Goal: Information Seeking & Learning: Learn about a topic

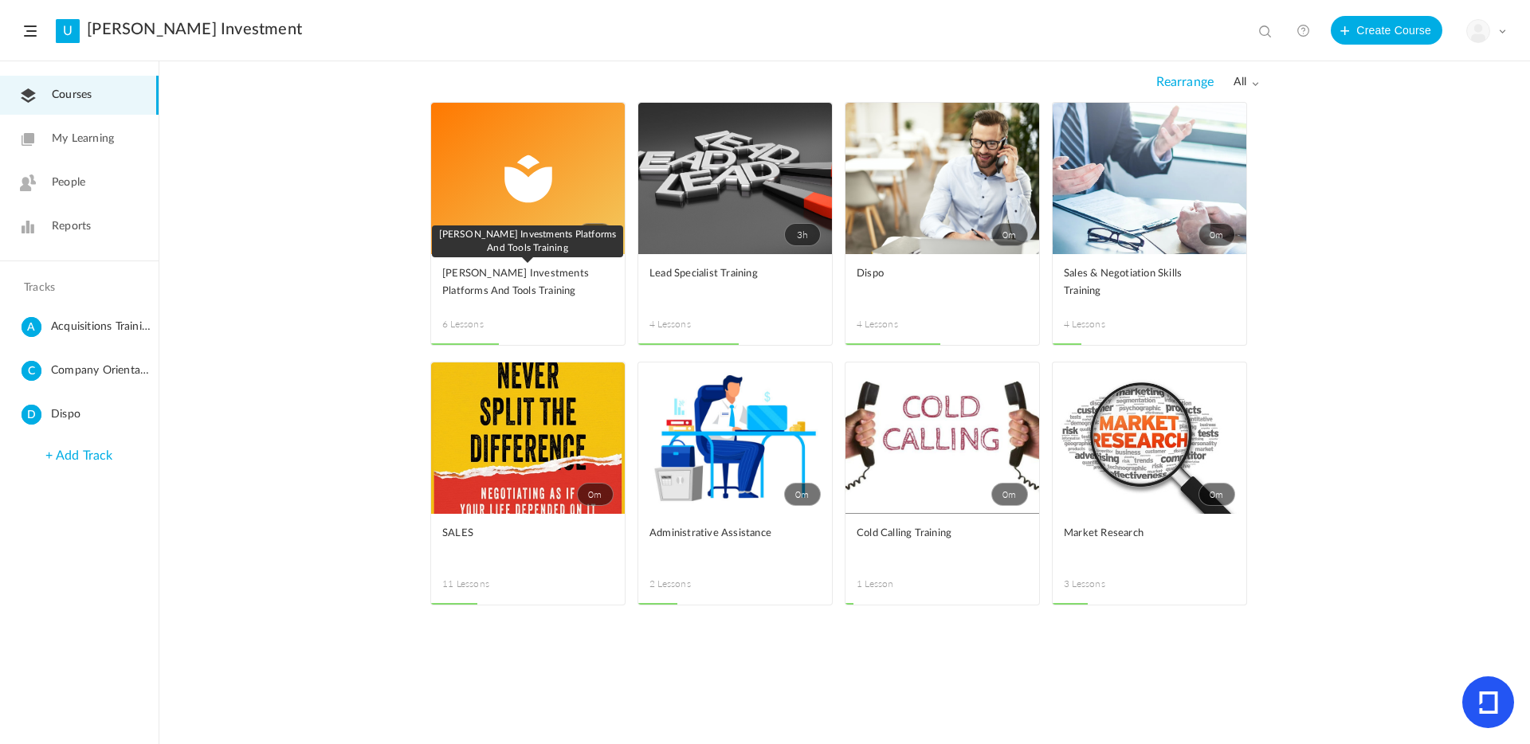
click at [543, 280] on span "[PERSON_NAME] Investments Platforms And Tools Training" at bounding box center [515, 282] width 147 height 35
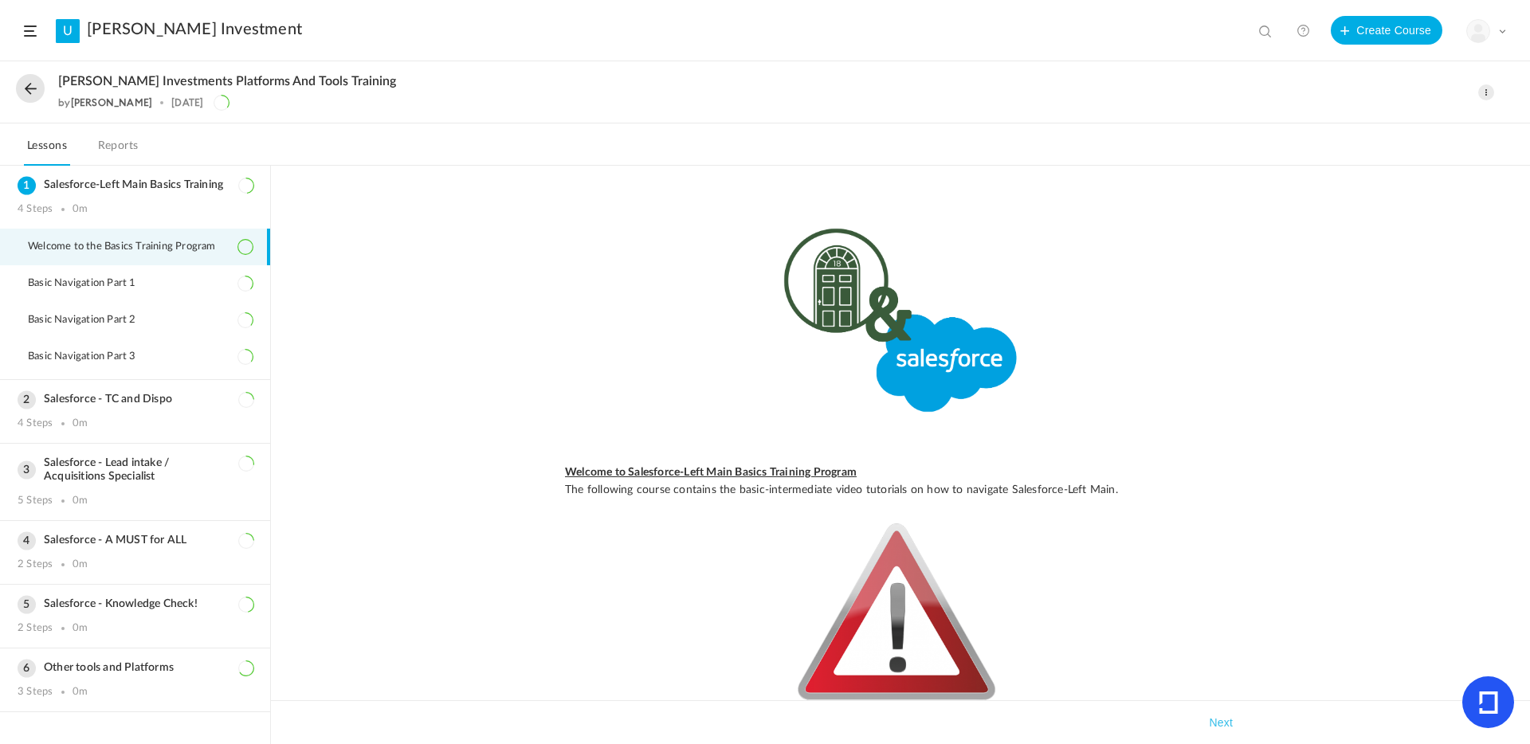
click at [71, 33] on link "U" at bounding box center [68, 31] width 24 height 24
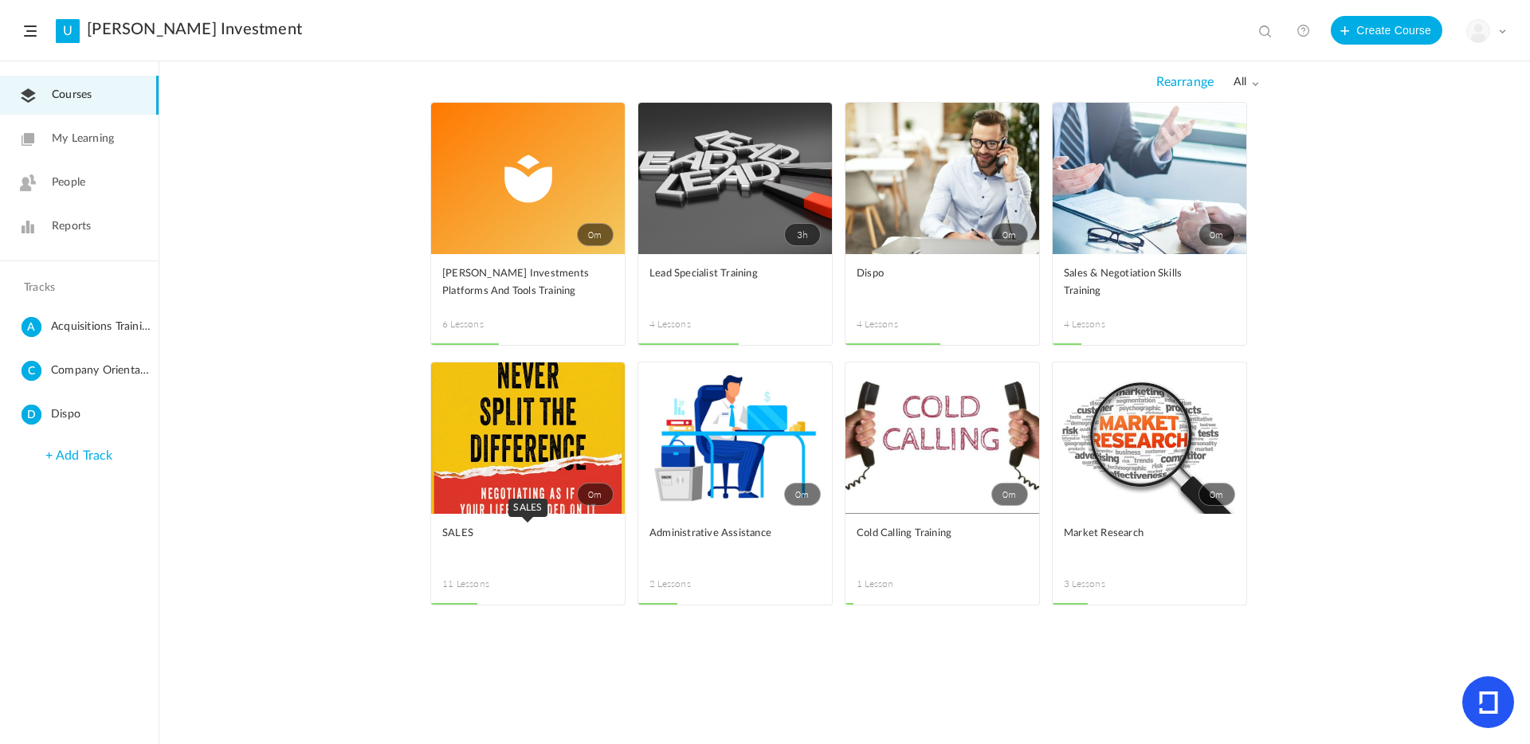
click at [490, 529] on span "SALES" at bounding box center [515, 534] width 147 height 18
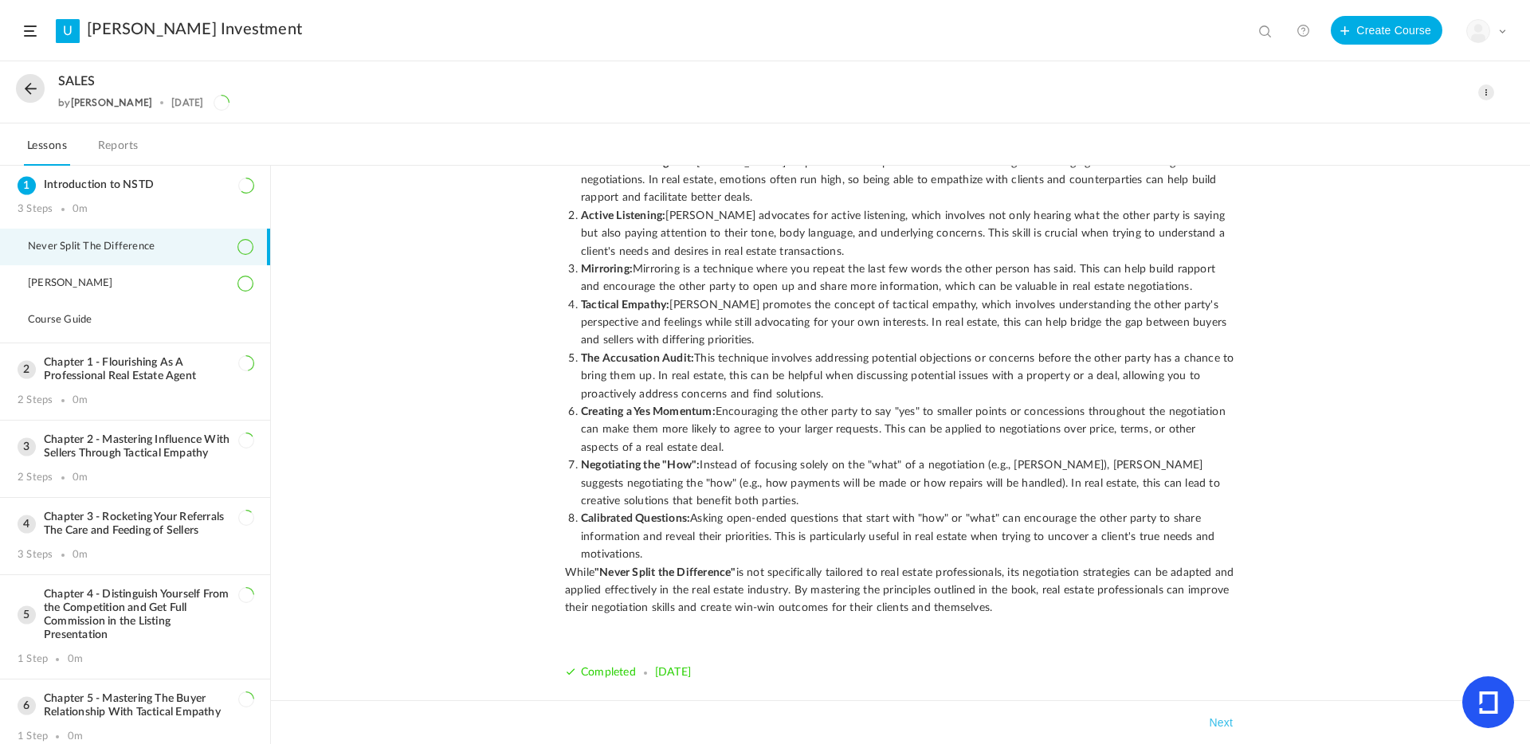
scroll to position [385, 0]
drag, startPoint x: 1040, startPoint y: 611, endPoint x: 566, endPoint y: 214, distance: 618.3
click at [566, 214] on p ""Never Split the Difference" is a book written by [PERSON_NAME] , a former FBI …" at bounding box center [900, 347] width 671 height 536
click at [1032, 503] on li "Negotiating the "How" : Instead of focusing solely on the "what" of a negotiati…" at bounding box center [908, 479] width 655 height 53
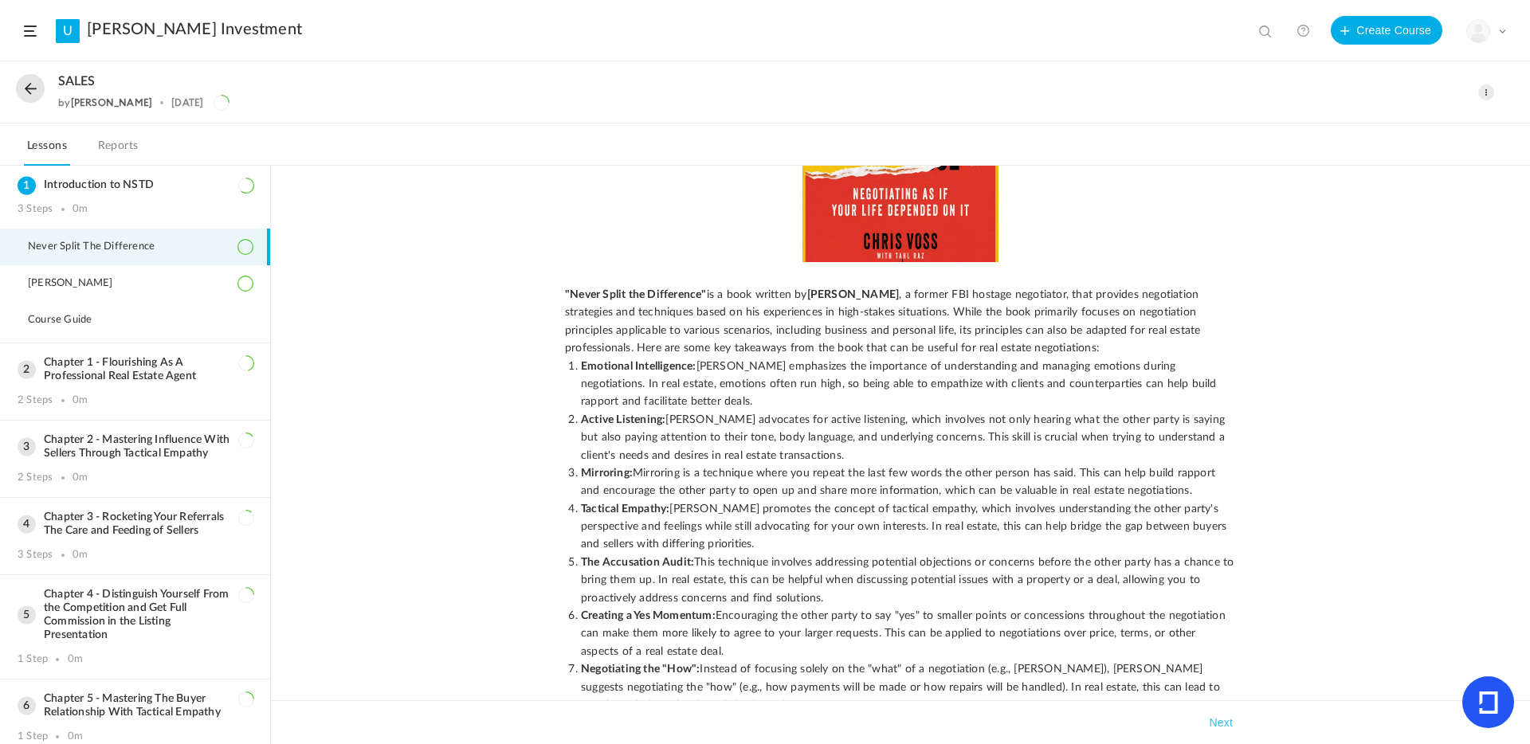
scroll to position [176, 0]
drag, startPoint x: 1016, startPoint y: 603, endPoint x: 559, endPoint y: 296, distance: 550.6
click at [559, 296] on div ""Never Split the Difference" is a book written by [PERSON_NAME] , a former FBI …" at bounding box center [900, 467] width 703 height 885
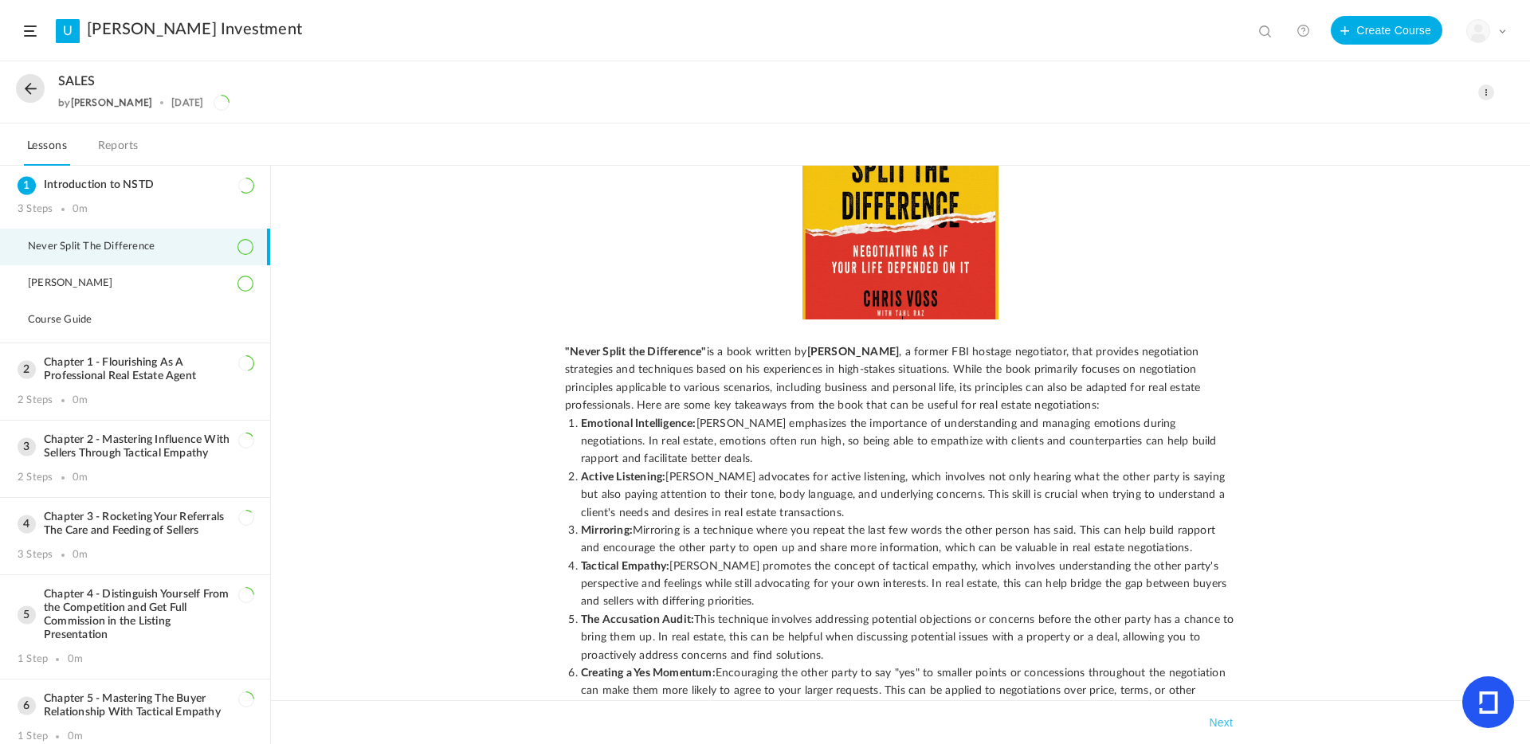
scroll to position [0, 0]
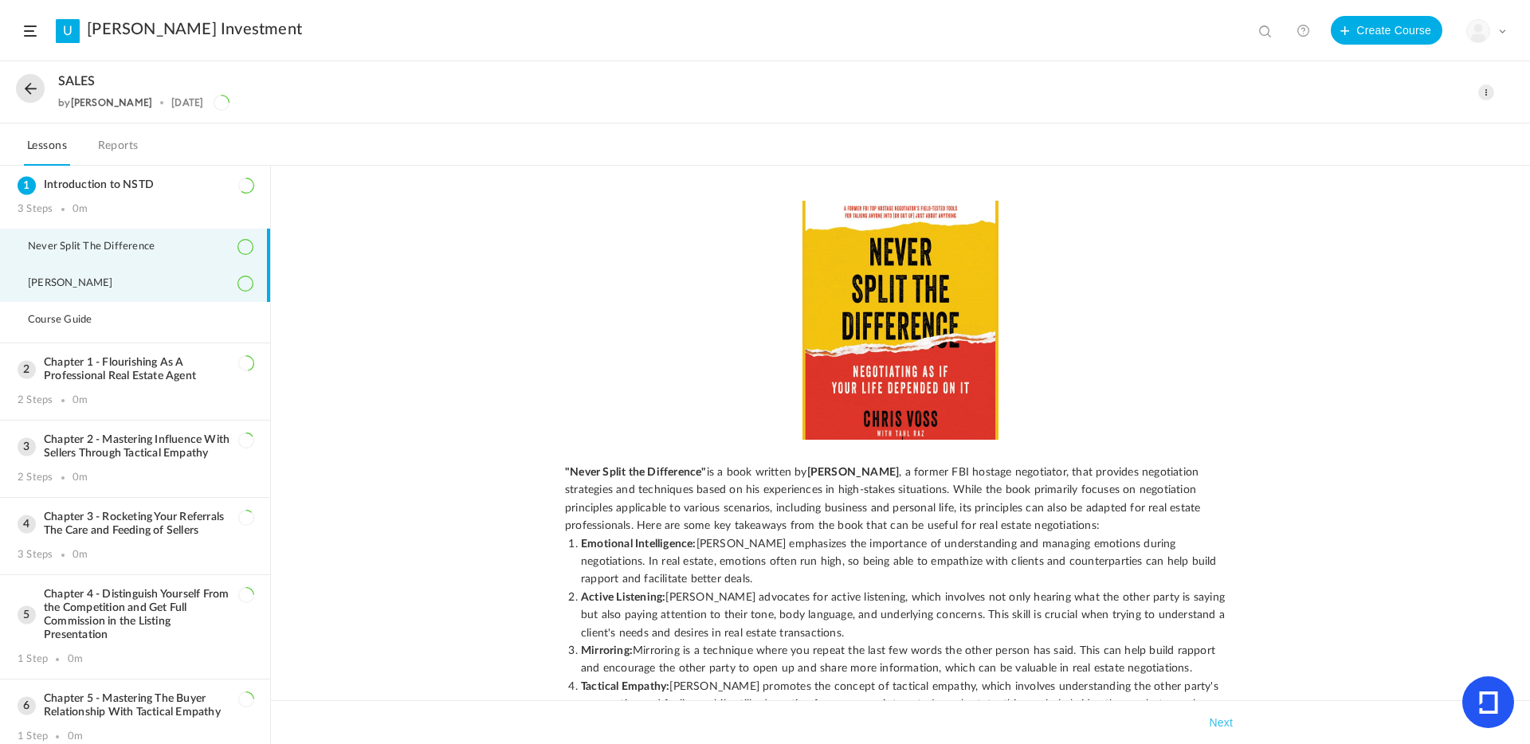
click at [117, 284] on li "[PERSON_NAME]" at bounding box center [135, 283] width 270 height 37
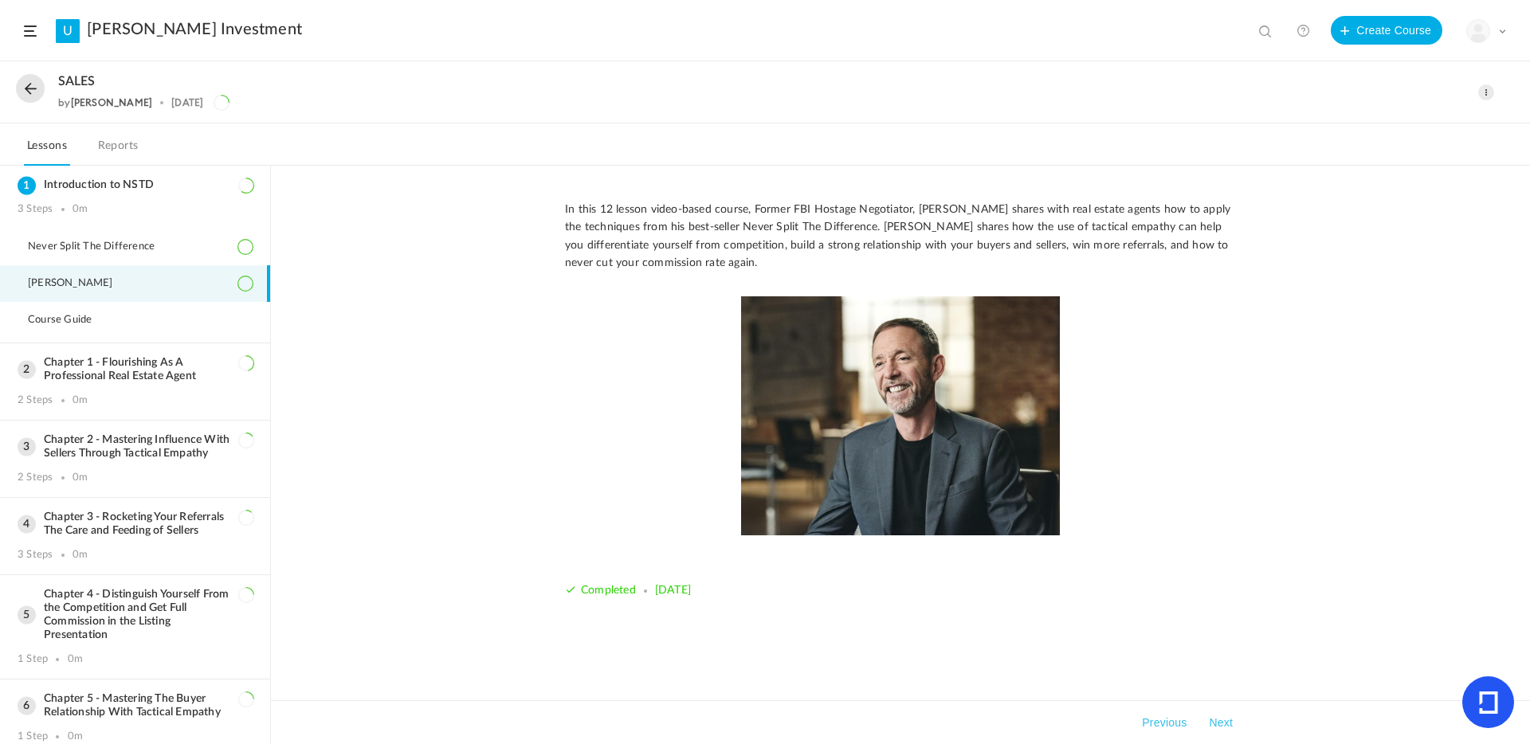
click at [1332, 462] on div "In this 12 lesson video-based course, Former FBI Hostage Negotiator, [PERSON_NA…" at bounding box center [900, 455] width 1259 height 579
click at [696, 271] on p "In this 12 lesson video-based course, Former FBI Hostage Negotiator, [PERSON_NA…" at bounding box center [900, 237] width 671 height 72
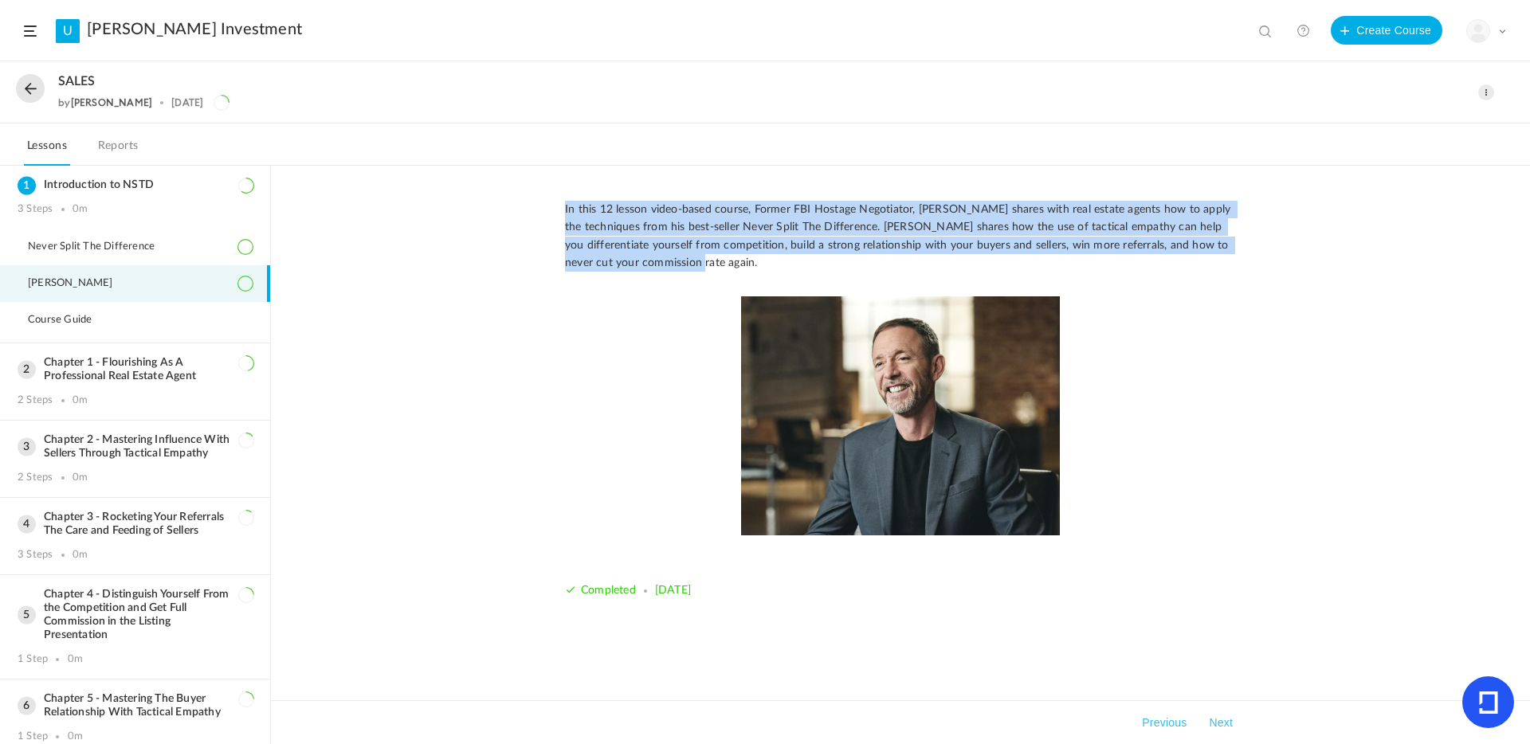
drag, startPoint x: 689, startPoint y: 268, endPoint x: 544, endPoint y: 211, distance: 155.7
click at [544, 211] on div "In this 12 lesson video-based course, Former FBI Hostage Negotiator, [PERSON_NA…" at bounding box center [900, 455] width 1259 height 579
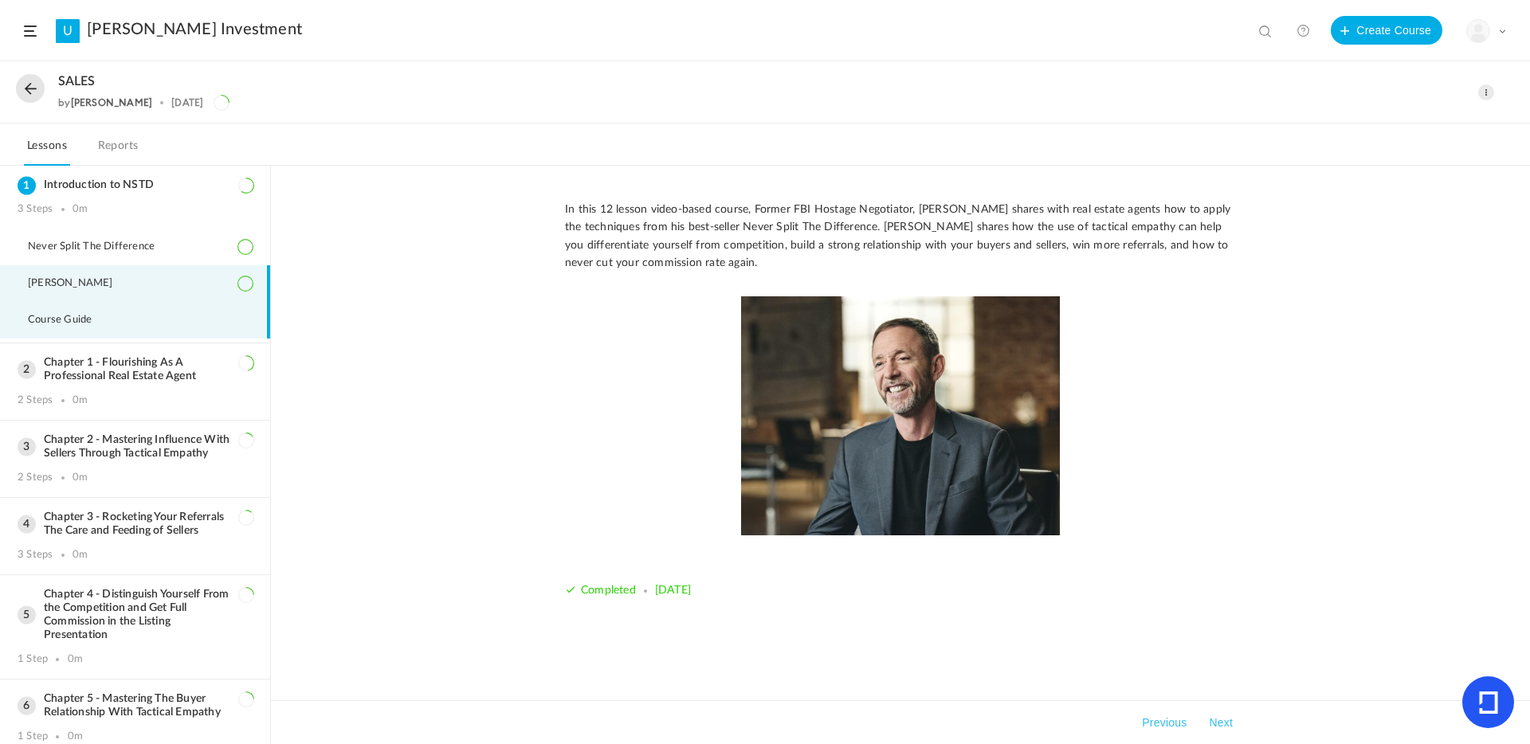
click at [140, 325] on li "Course Guide" at bounding box center [135, 320] width 270 height 37
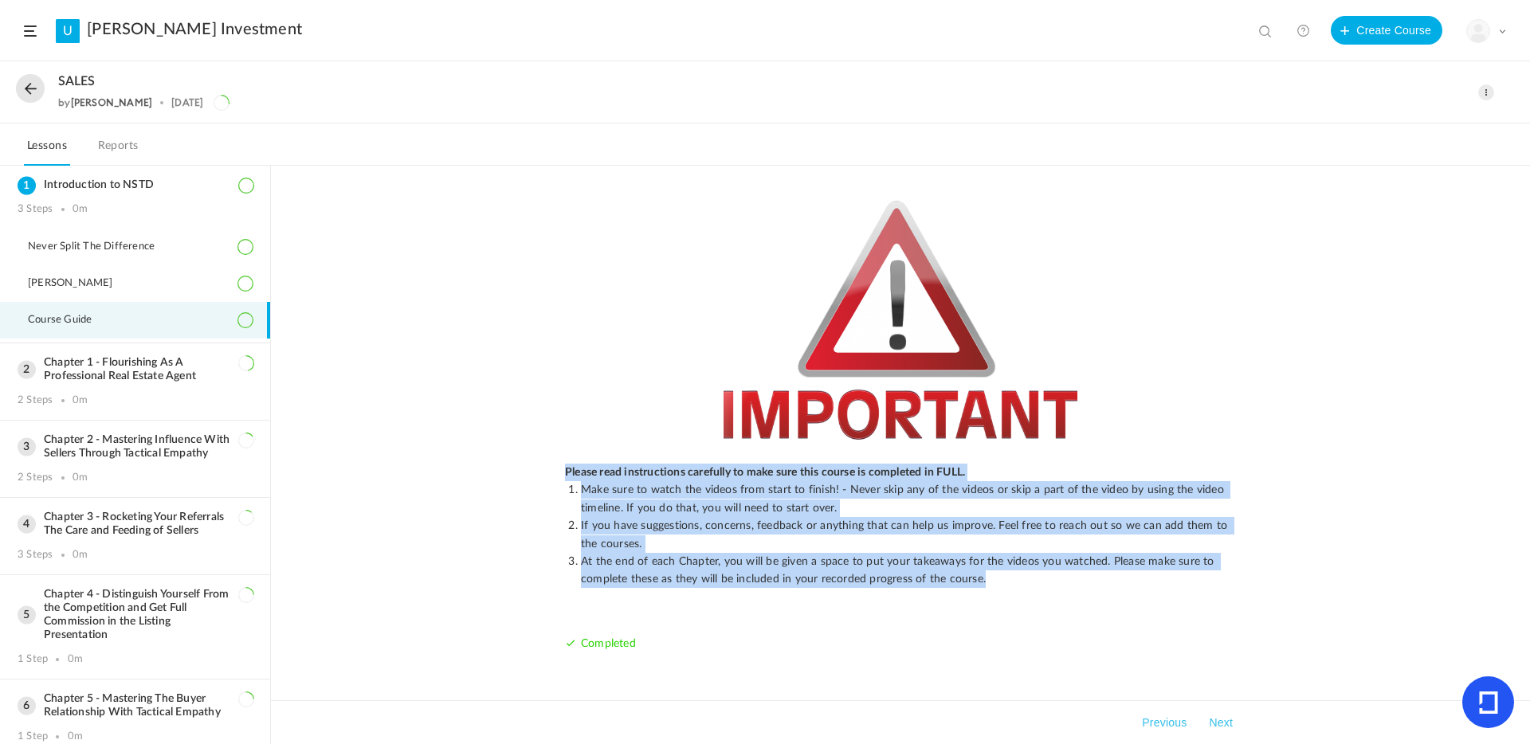
drag, startPoint x: 987, startPoint y: 579, endPoint x: 547, endPoint y: 452, distance: 458.7
click at [547, 452] on div "Please read instructions carefully to make sure this course is completed in FUL…" at bounding box center [900, 455] width 1259 height 579
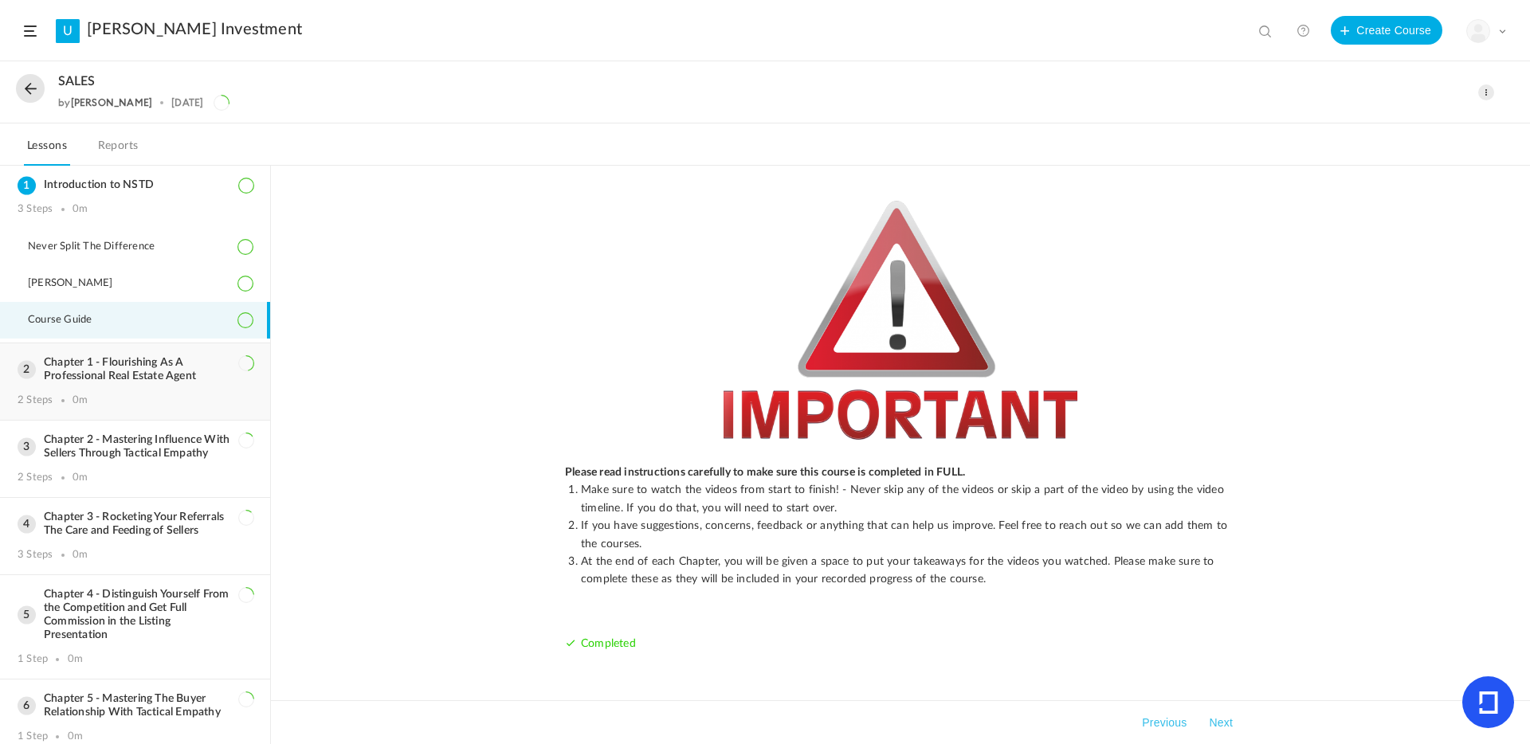
click at [113, 366] on h3 "Chapter 1 - Flourishing As A Professional Real Estate Agent" at bounding box center [135, 369] width 235 height 27
